Goal: Task Accomplishment & Management: Complete application form

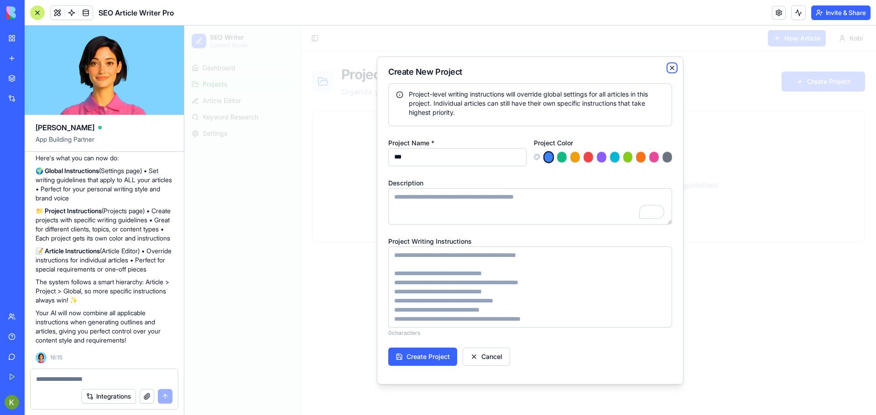
click at [673, 67] on icon "button" at bounding box center [671, 67] width 7 height 7
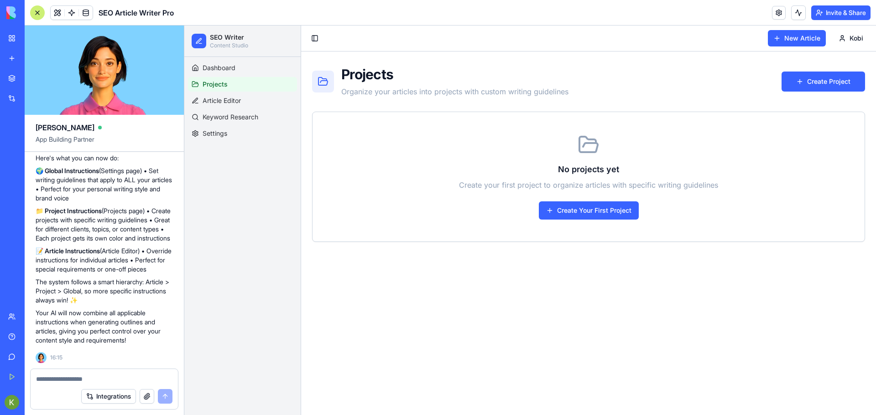
scroll to position [1118, 0]
click at [55, 377] on textarea at bounding box center [104, 379] width 136 height 9
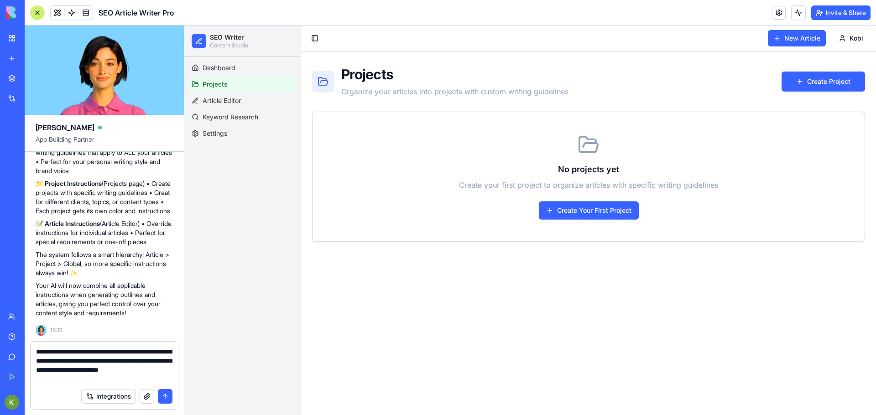
type textarea "**********"
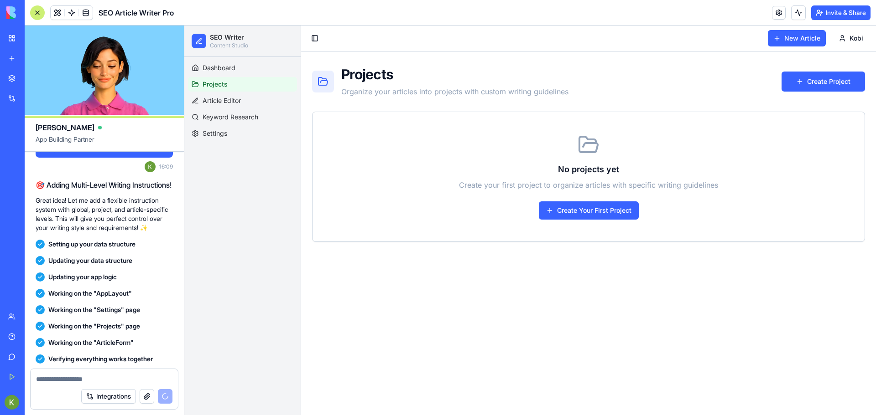
scroll to position [737, 0]
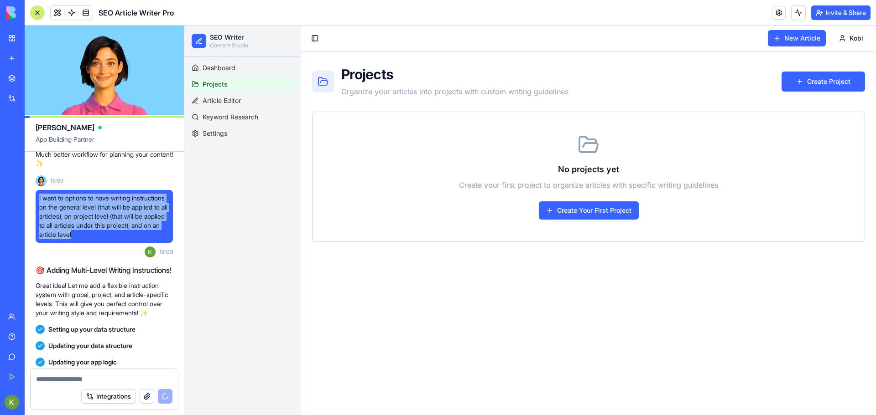
drag, startPoint x: 154, startPoint y: 252, endPoint x: 27, endPoint y: 218, distance: 131.8
click at [27, 218] on div "An artcile writing for SEO wih option to output in wordpress html format 15:25 …" at bounding box center [104, 137] width 159 height 1445
copy span "I want to options to have writing instructions on the general level (that will …"
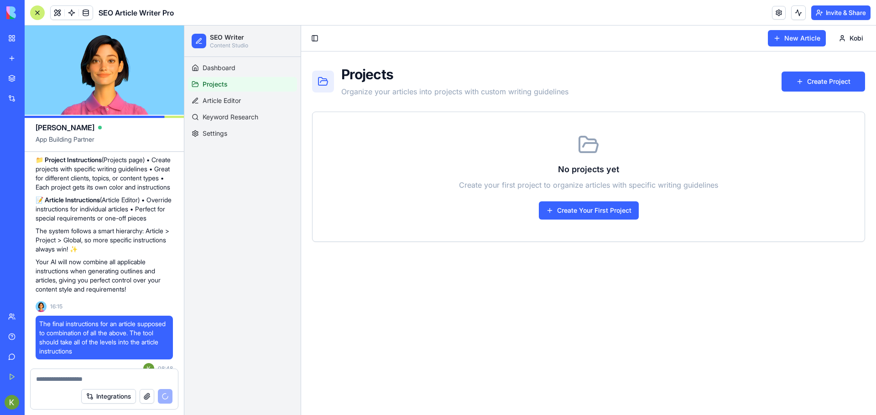
scroll to position [1239, 0]
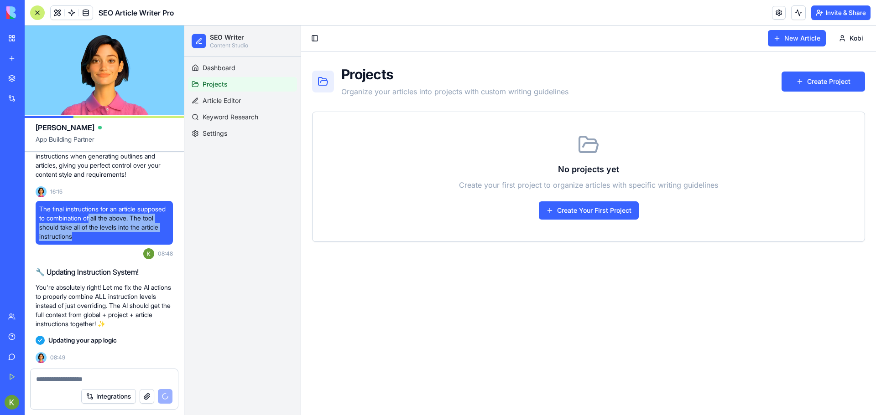
drag, startPoint x: 125, startPoint y: 283, endPoint x: 124, endPoint y: 263, distance: 20.1
click at [124, 241] on span "The final instructions for an article supposed to combination of all the above.…" at bounding box center [104, 223] width 130 height 36
click at [116, 241] on span "The final instructions for an article supposed to combination of all the above.…" at bounding box center [104, 223] width 130 height 36
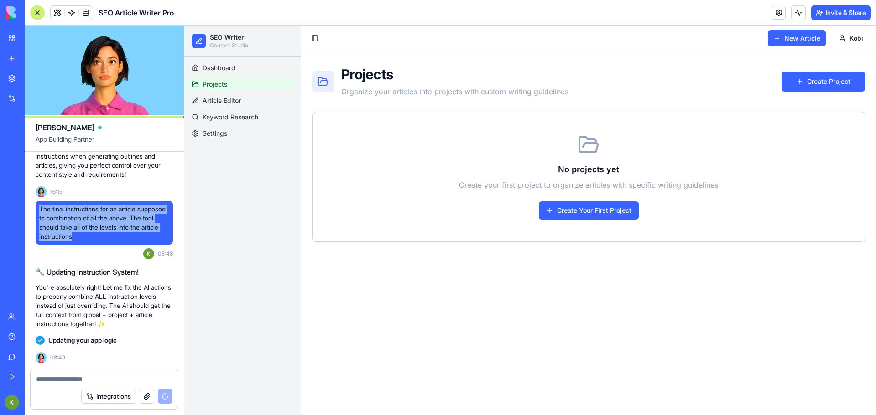
drag, startPoint x: 109, startPoint y: 285, endPoint x: 29, endPoint y: 255, distance: 85.4
copy span "The final instructions for an article supposed to combination of all the above.…"
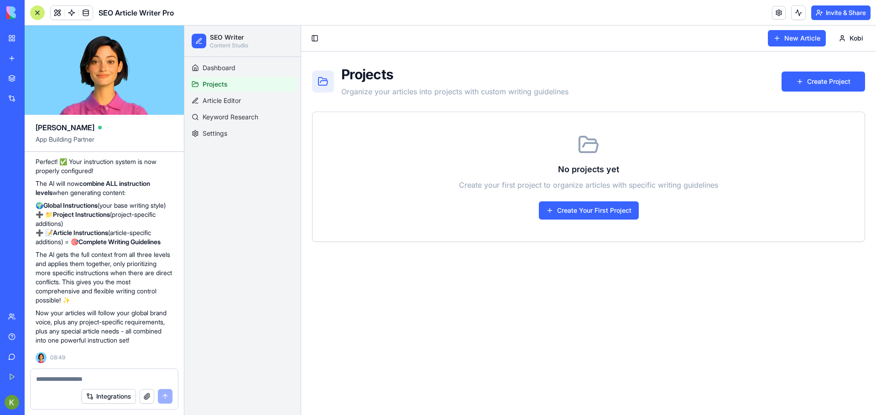
scroll to position [1443, 0]
click at [216, 135] on span "Settings" at bounding box center [214, 133] width 25 height 9
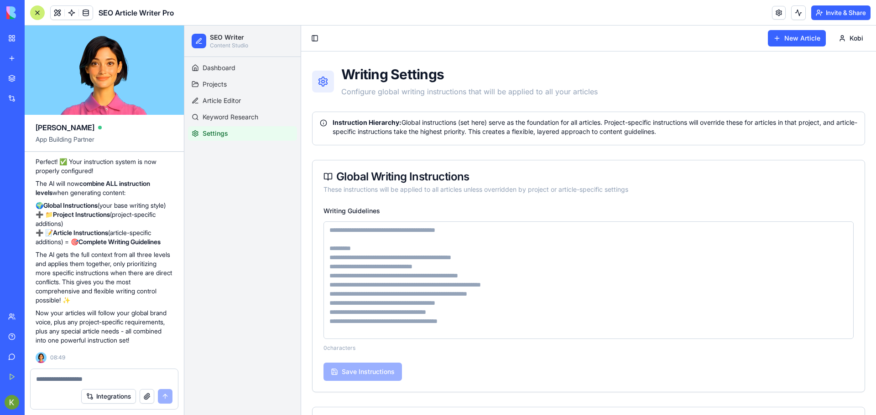
click at [391, 231] on textarea "Writing Guidelines" at bounding box center [588, 281] width 530 height 118
paste textarea "**********"
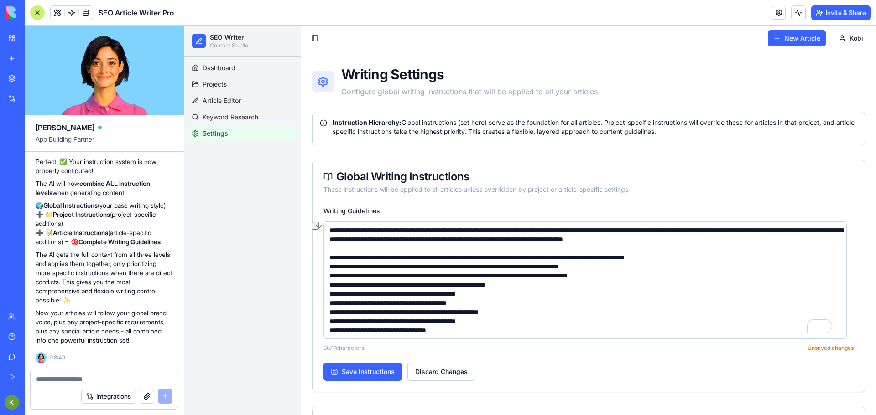
drag, startPoint x: 526, startPoint y: 230, endPoint x: 588, endPoint y: 230, distance: 61.6
click at [588, 230] on textarea "Writing Guidelines" at bounding box center [584, 281] width 523 height 118
drag, startPoint x: 790, startPoint y: 229, endPoint x: 405, endPoint y: 240, distance: 384.6
click at [405, 240] on textarea "Writing Guidelines" at bounding box center [584, 281] width 523 height 118
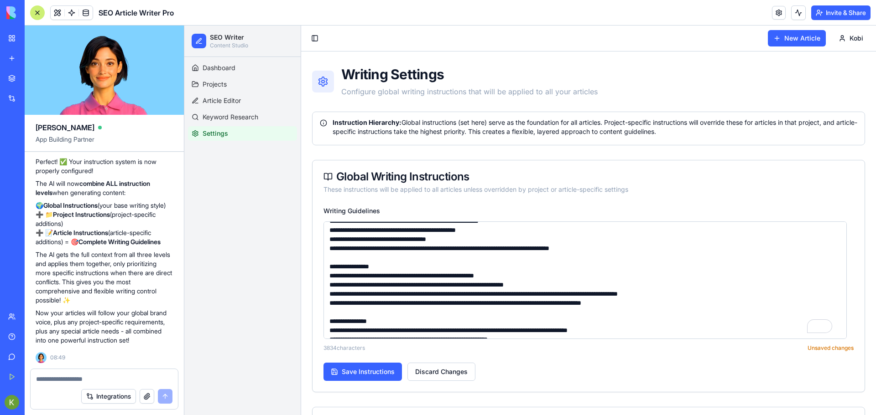
scroll to position [137, 0]
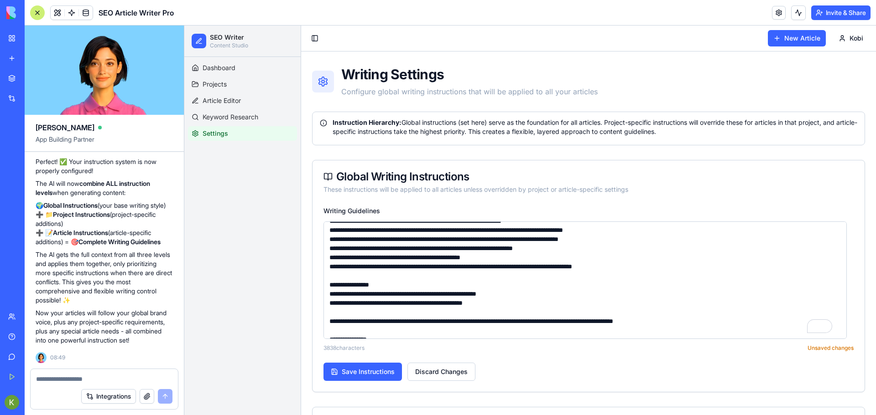
click at [443, 268] on textarea "Writing Guidelines" at bounding box center [584, 281] width 523 height 118
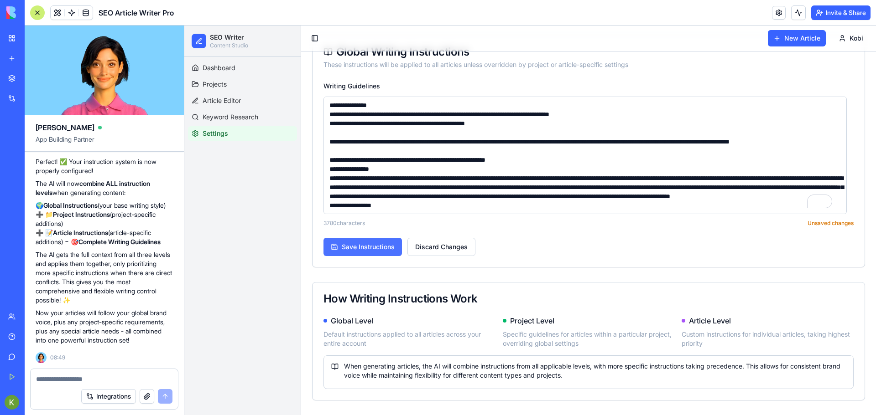
type textarea "**********"
click at [367, 247] on button "Save Instructions" at bounding box center [362, 247] width 78 height 18
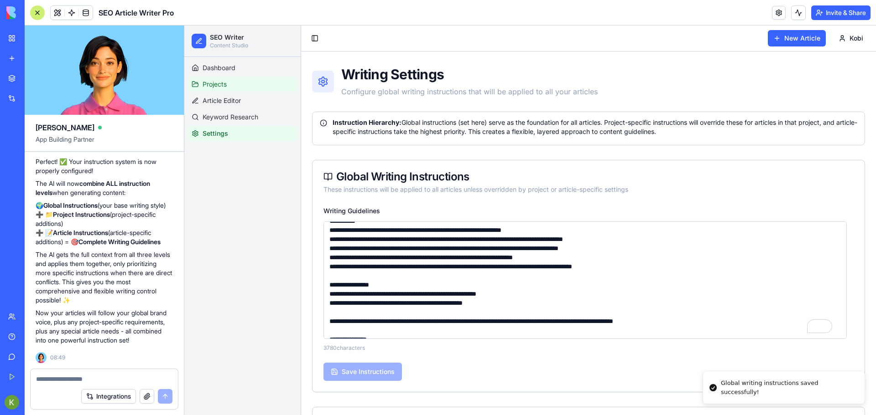
click at [228, 78] on link "Projects" at bounding box center [242, 84] width 109 height 15
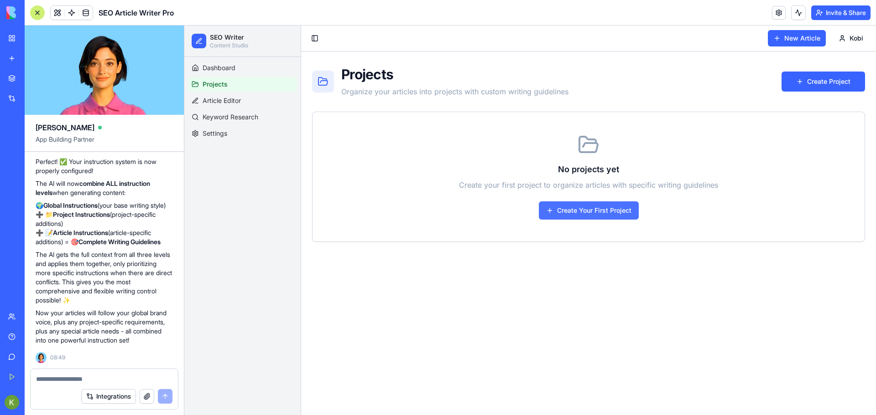
click at [586, 208] on button "Create Your First Project" at bounding box center [589, 211] width 100 height 18
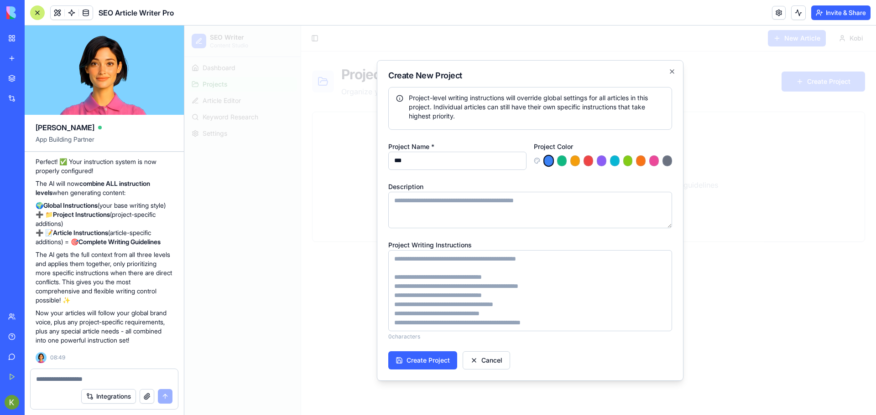
type input "***"
click at [436, 258] on textarea "Project Writing Instructions" at bounding box center [530, 290] width 284 height 81
paste textarea "**********"
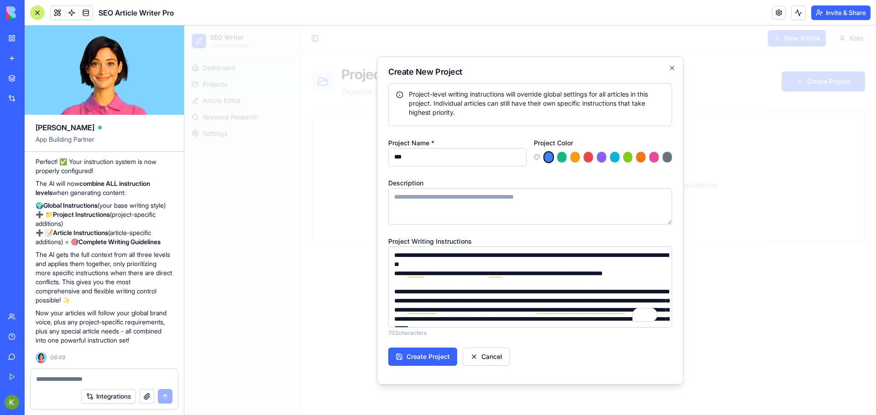
scroll to position [27, 0]
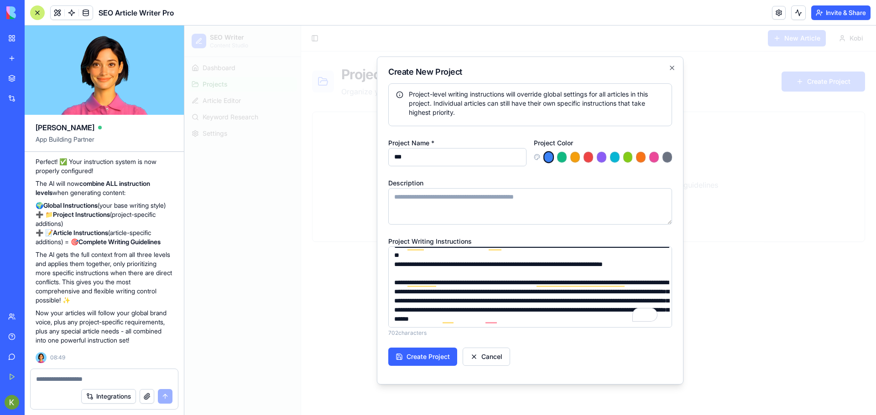
type textarea "**********"
click at [446, 196] on textarea "Description" at bounding box center [530, 206] width 284 height 36
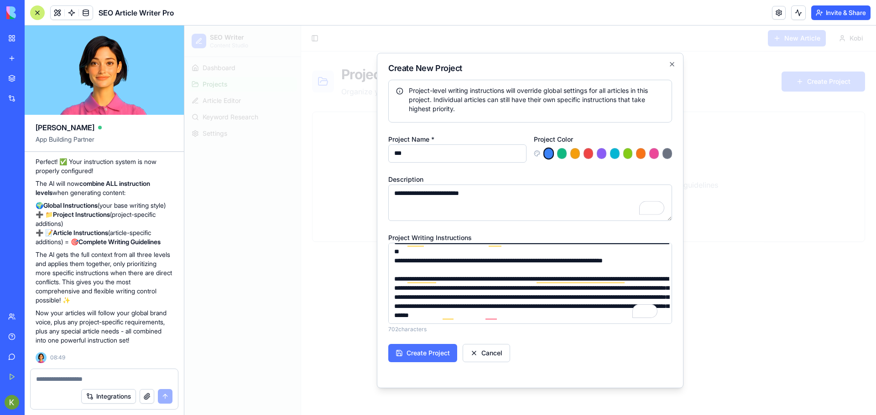
type textarea "**********"
click at [411, 353] on button "Create Project" at bounding box center [422, 353] width 69 height 18
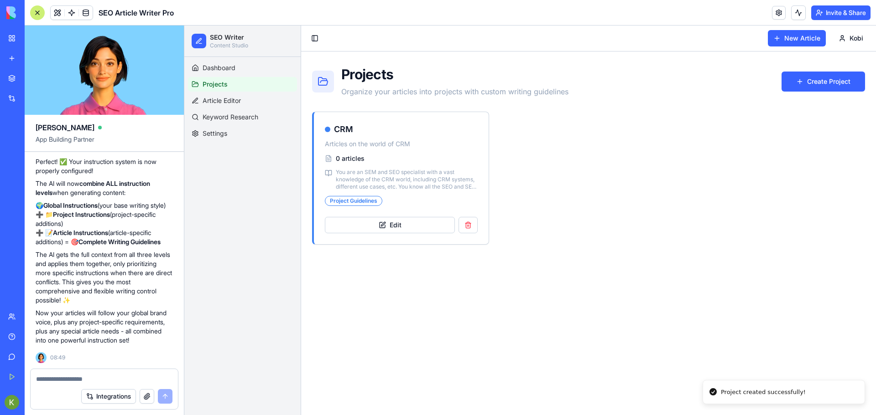
scroll to position [1488, 0]
click at [223, 133] on span "Settings" at bounding box center [214, 133] width 25 height 9
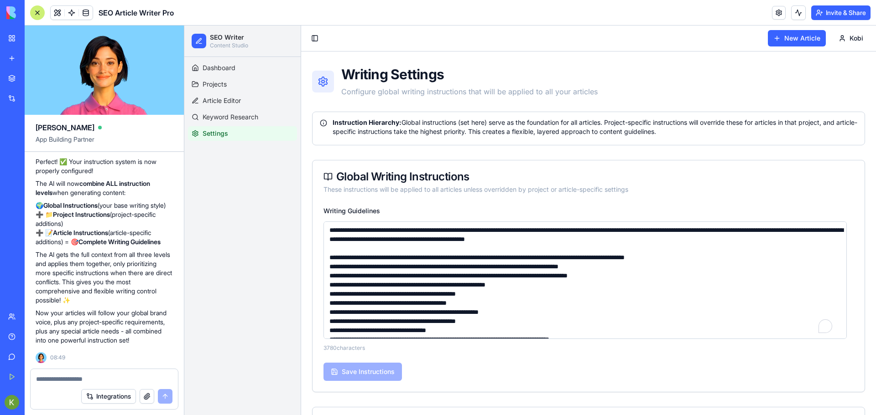
click at [448, 275] on textarea "Writing Guidelines" at bounding box center [584, 281] width 523 height 118
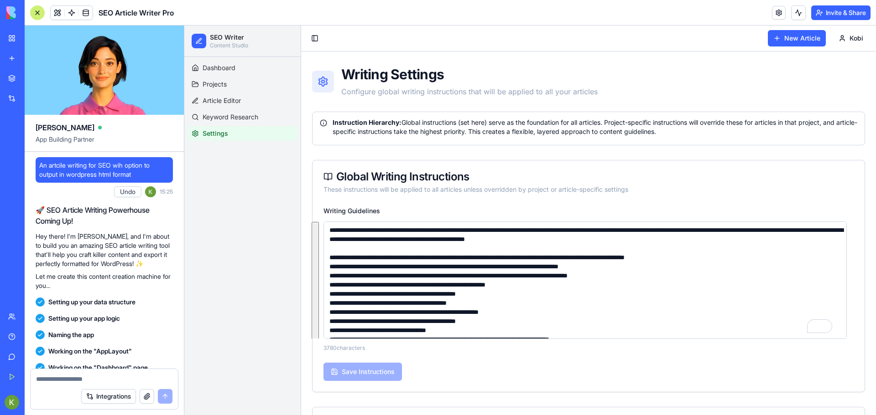
scroll to position [1488, 0]
